Goal: Find specific page/section: Find specific page/section

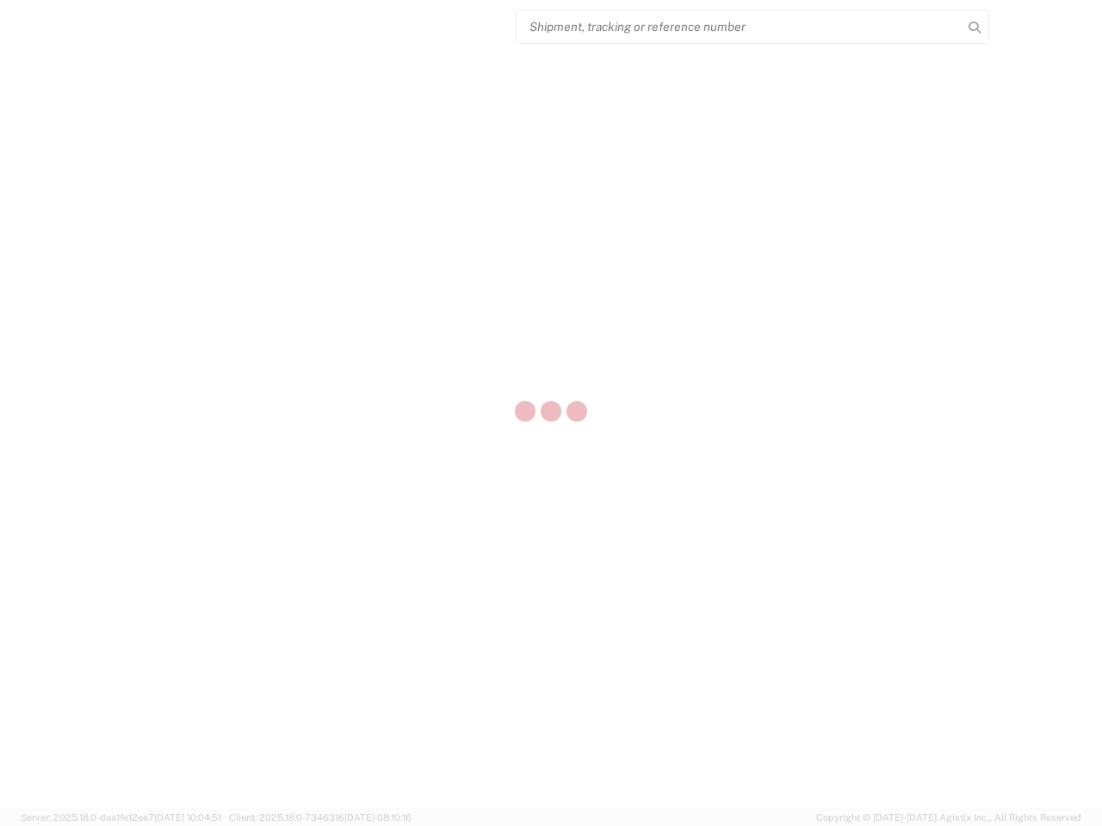
select select "US"
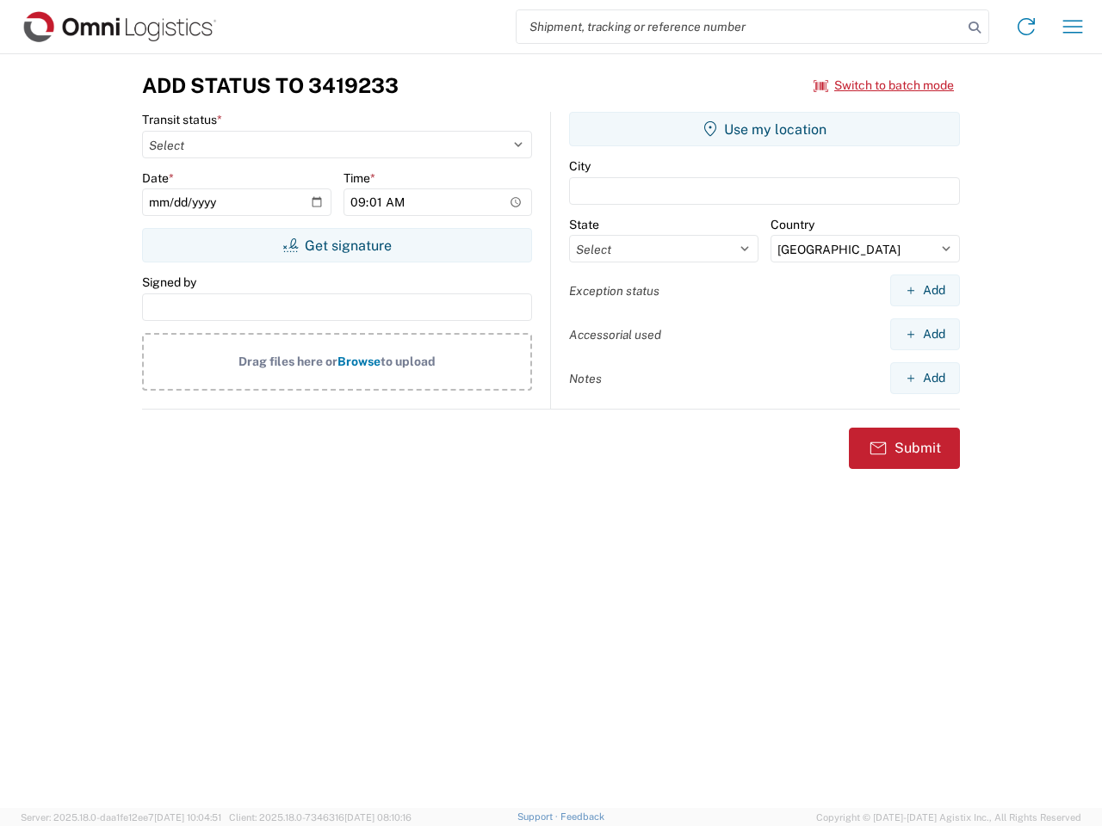
click at [739, 27] on input "search" at bounding box center [739, 26] width 446 height 33
click at [974, 28] on icon at bounding box center [974, 27] width 24 height 24
click at [1026, 27] on icon at bounding box center [1026, 27] width 28 height 28
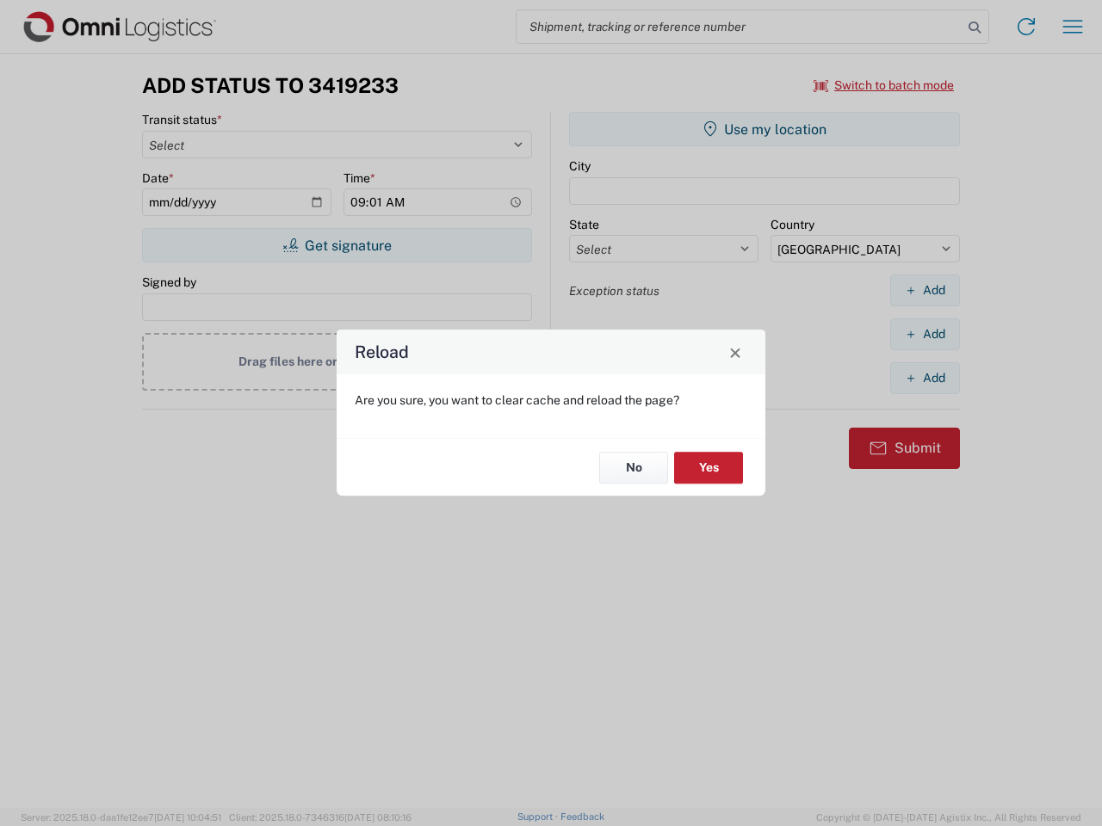
click at [1073, 27] on div "Reload Are you sure, you want to clear cache and reload the page? No Yes" at bounding box center [551, 413] width 1102 height 826
click at [884, 85] on div "Reload Are you sure, you want to clear cache and reload the page? No Yes" at bounding box center [551, 413] width 1102 height 826
click at [337, 245] on div "Reload Are you sure, you want to clear cache and reload the page? No Yes" at bounding box center [551, 413] width 1102 height 826
click at [764, 129] on div "Reload Are you sure, you want to clear cache and reload the page? No Yes" at bounding box center [551, 413] width 1102 height 826
click at [924, 290] on div "Reload Are you sure, you want to clear cache and reload the page? No Yes" at bounding box center [551, 413] width 1102 height 826
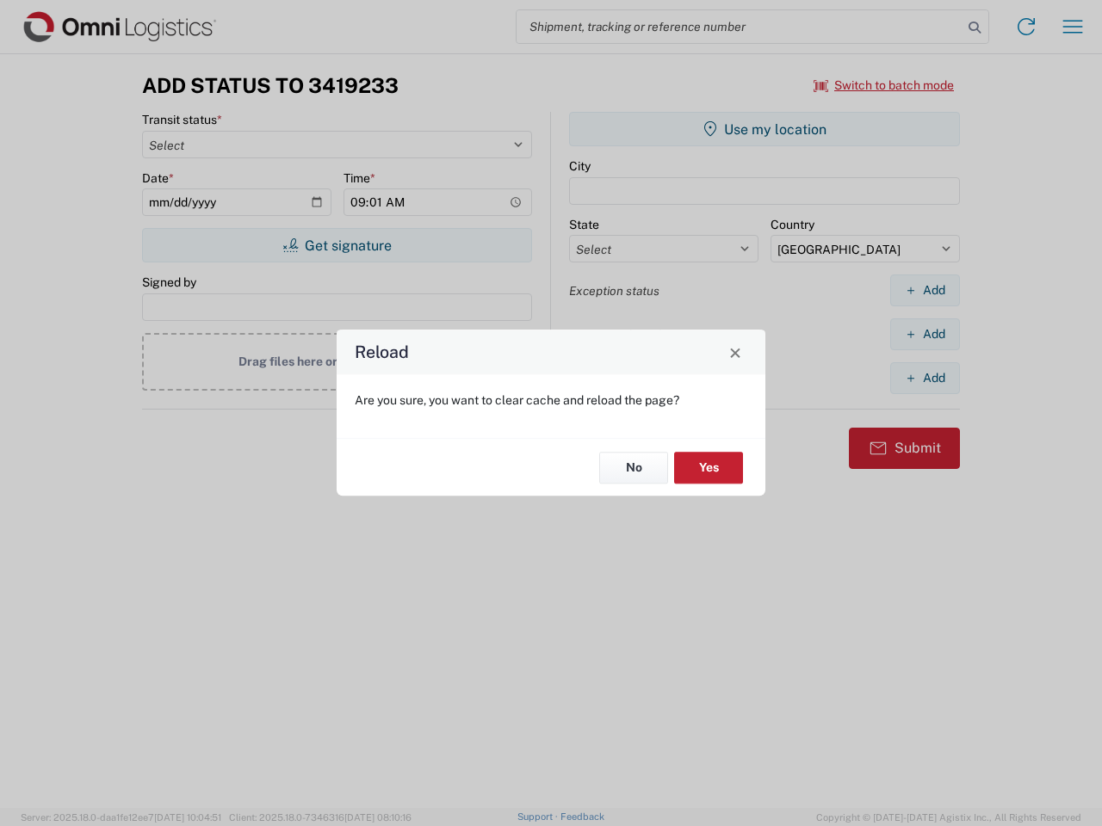
click at [924, 334] on div "Reload Are you sure, you want to clear cache and reload the page? No Yes" at bounding box center [551, 413] width 1102 height 826
click at [924, 378] on div "Reload Are you sure, you want to clear cache and reload the page? No Yes" at bounding box center [551, 413] width 1102 height 826
